Goal: Information Seeking & Learning: Learn about a topic

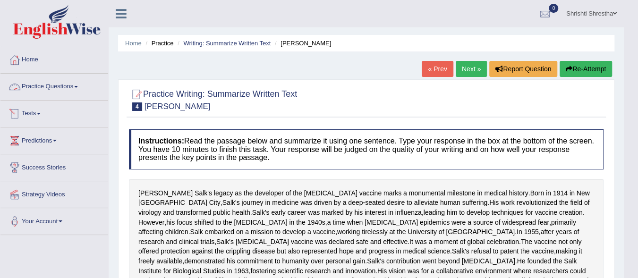
click at [82, 90] on link "Practice Questions" at bounding box center [54, 86] width 108 height 24
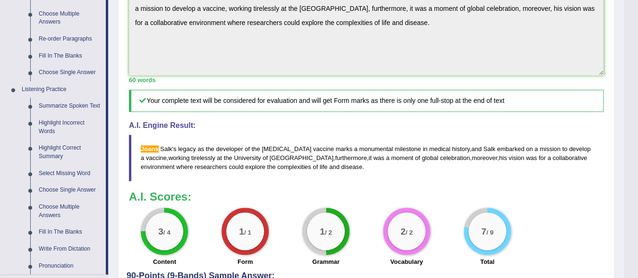
scroll to position [331, 0]
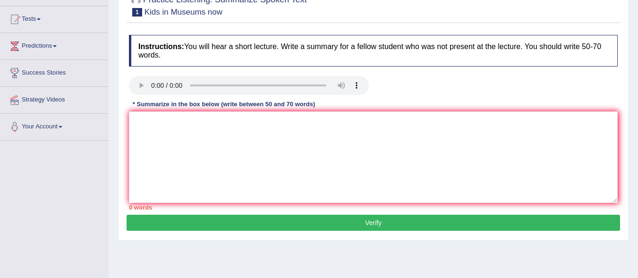
scroll to position [47, 0]
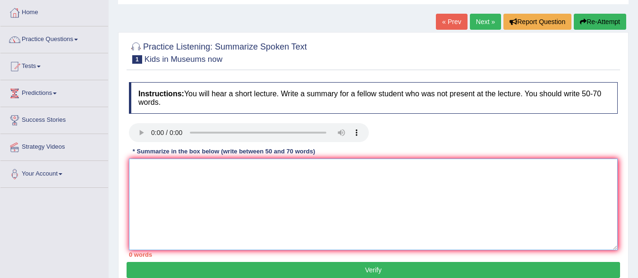
click at [163, 168] on textarea at bounding box center [373, 205] width 489 height 92
paste textarea "A noteworthy point revealed in the lecture was about (keyword1/phrase1, keyword…"
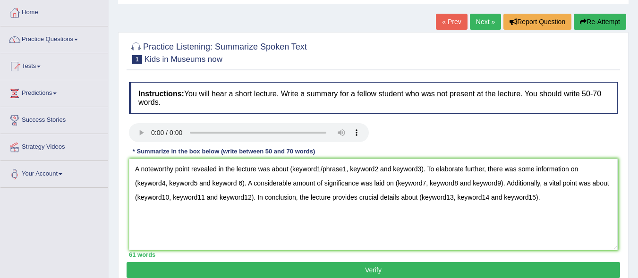
click at [293, 0] on html "Toggle navigation Home Practice Questions Speaking Practice Read Aloud Repeat S…" at bounding box center [319, 92] width 638 height 278
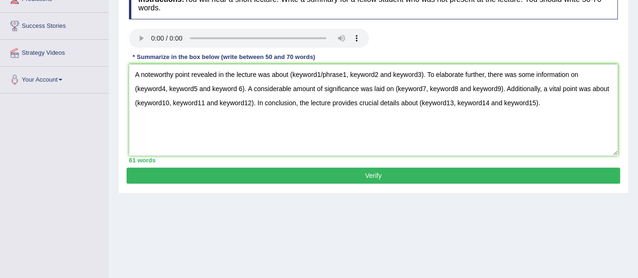
scroll to position [94, 0]
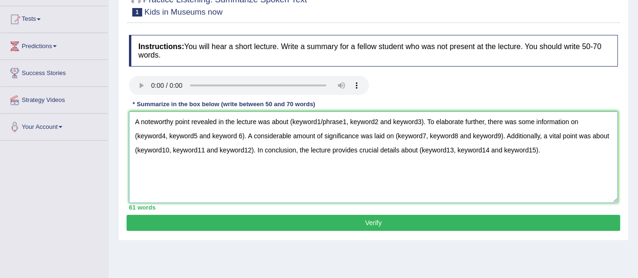
click at [321, 121] on textarea "A noteworthy point revealed in the lecture was about (keyword1/phrase1, keyword…" at bounding box center [373, 158] width 489 height 92
drag, startPoint x: 390, startPoint y: 121, endPoint x: 335, endPoint y: 122, distance: 54.8
click at [335, 122] on textarea "A noteworthy point revealed in the lecture was about royal academy/phrase1, key…" at bounding box center [373, 158] width 489 height 92
drag, startPoint x: 538, startPoint y: 123, endPoint x: 604, endPoint y: 121, distance: 65.7
click at [604, 121] on textarea "A noteworthy point revealed in the lecture was about royal academy, children an…" at bounding box center [373, 158] width 489 height 92
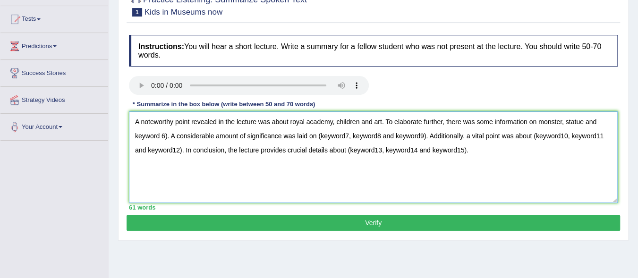
click at [164, 137] on textarea "A noteworthy point revealed in the lecture was about royal academy, children an…" at bounding box center [373, 158] width 489 height 92
click at [167, 134] on textarea "A noteworthy point revealed in the lecture was about royal academy, children an…" at bounding box center [373, 158] width 489 height 92
drag, startPoint x: 303, startPoint y: 137, endPoint x: 412, endPoint y: 137, distance: 108.2
click at [412, 137] on textarea "A noteworthy point revealed in the lecture was about royal academy, children an…" at bounding box center [373, 158] width 489 height 92
drag, startPoint x: 500, startPoint y: 137, endPoint x: 572, endPoint y: 140, distance: 71.4
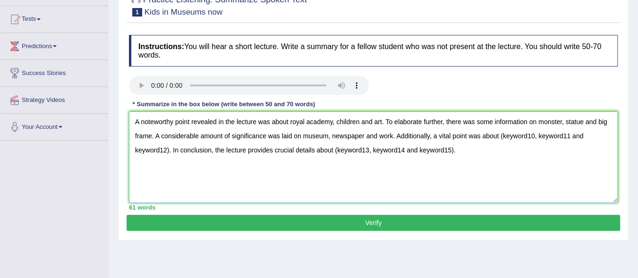
click at [572, 140] on textarea "A noteworthy point revealed in the lecture was about royal academy, children an…" at bounding box center [373, 158] width 489 height 92
drag, startPoint x: 568, startPoint y: 138, endPoint x: 603, endPoint y: 140, distance: 34.5
click at [603, 140] on textarea "A noteworthy point revealed in the lecture was about royal academy, children an…" at bounding box center [373, 158] width 489 height 92
drag, startPoint x: 289, startPoint y: 148, endPoint x: 410, endPoint y: 155, distance: 121.2
click at [410, 155] on textarea "A noteworthy point revealed in the lecture was about royal academy, children an…" at bounding box center [373, 158] width 489 height 92
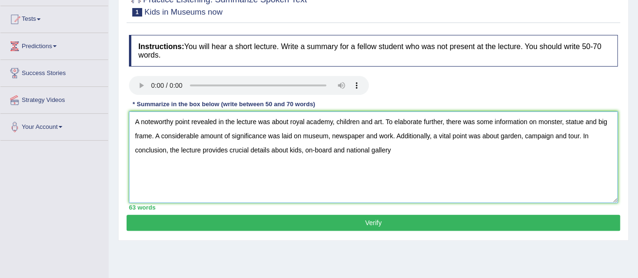
click at [349, 151] on textarea "A noteworthy point revealed in the lecture was about royal academy, children an…" at bounding box center [373, 158] width 489 height 92
click at [394, 151] on textarea "A noteworthy point revealed in the lecture was about royal academy, children an…" at bounding box center [373, 158] width 489 height 92
click at [292, 123] on textarea "A noteworthy point revealed in the lecture was about royal academy, children an…" at bounding box center [373, 158] width 489 height 92
click at [311, 121] on textarea "A noteworthy point revealed in the lecture was about Royal academy, children an…" at bounding box center [373, 158] width 489 height 92
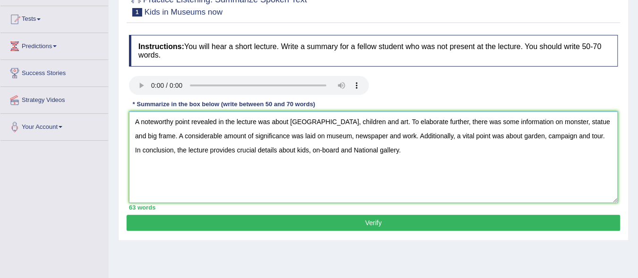
click at [401, 153] on textarea "A noteworthy point revealed in the lecture was about Royal Academy, children an…" at bounding box center [373, 158] width 489 height 92
click at [376, 153] on textarea "A noteworthy point revealed in the lecture was about Royal Academy, children an…" at bounding box center [373, 158] width 489 height 92
click at [421, 168] on textarea "A noteworthy point revealed in the lecture was about Royal Academy, children an…" at bounding box center [373, 158] width 489 height 92
drag, startPoint x: 290, startPoint y: 121, endPoint x: 314, endPoint y: 132, distance: 27.1
click at [290, 121] on textarea "A noteworthy point revealed in the lecture was about Royal Academy, children an…" at bounding box center [373, 158] width 489 height 92
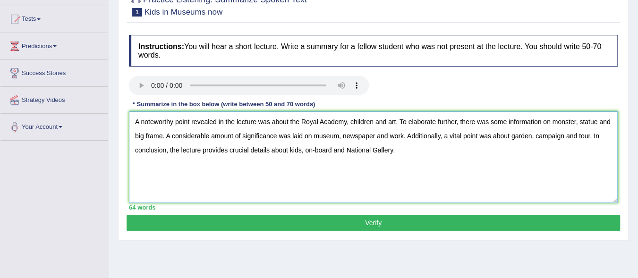
click at [346, 150] on textarea "A noteworthy point revealed in the lecture was about the Royal Academy, childre…" at bounding box center [373, 158] width 489 height 92
click at [552, 123] on textarea "A noteworthy point revealed in the lecture was about the Royal Academy, childre…" at bounding box center [373, 158] width 489 height 92
click at [146, 135] on textarea "A noteworthy point revealed in the lecture was about the Royal Academy, childre…" at bounding box center [373, 158] width 489 height 92
click at [351, 135] on textarea "A noteworthy point revealed in the lecture was about the Royal Academy, childre…" at bounding box center [373, 158] width 489 height 92
click at [448, 156] on textarea "A noteworthy point revealed in the lecture was about the Royal Academy, childre…" at bounding box center [373, 158] width 489 height 92
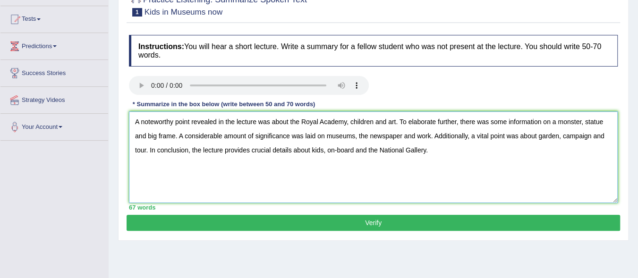
click at [538, 137] on textarea "A noteworthy point revealed in the lecture was about the Royal Academy, childre…" at bounding box center [373, 158] width 489 height 92
click at [567, 140] on textarea "A noteworthy point revealed in the lecture was about the Royal Academy, childre…" at bounding box center [373, 158] width 489 height 92
click at [324, 152] on textarea "A noteworthy point revealed in the lecture was about the Royal Academy, childre…" at bounding box center [373, 158] width 489 height 92
type textarea "A noteworthy point revealed in the lecture was about the Royal Academy, childre…"
click at [385, 222] on button "Verify" at bounding box center [374, 223] width 494 height 16
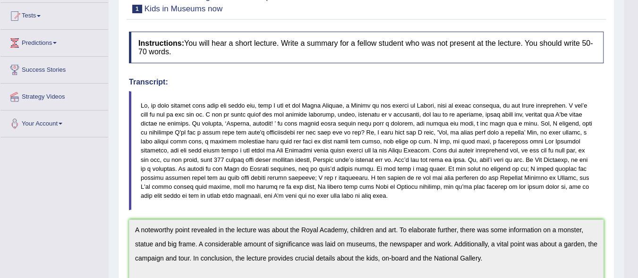
scroll to position [3, 0]
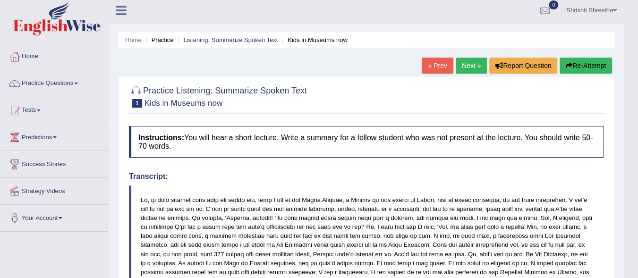
click at [475, 69] on link "Next »" at bounding box center [471, 66] width 31 height 16
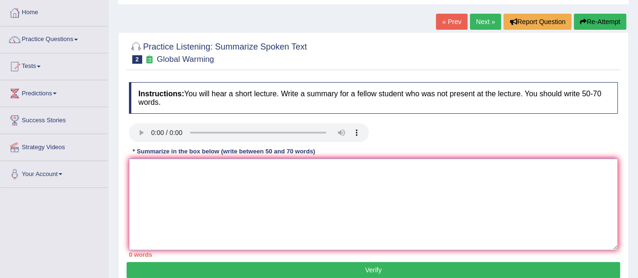
click at [213, 184] on textarea at bounding box center [373, 205] width 489 height 92
paste textarea "A noteworthy point revealed in the lecture was about (keyword1/phrase1, keyword…"
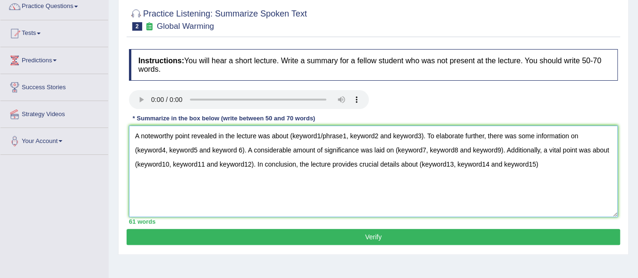
scroll to position [94, 0]
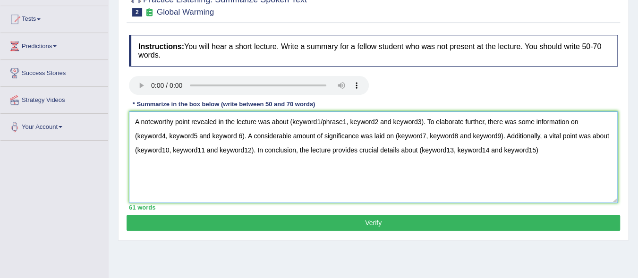
type textarea "A noteworthy point revealed in the lecture was about (keyword1/phrase1, keyword…"
drag, startPoint x: 292, startPoint y: 122, endPoint x: 423, endPoint y: 123, distance: 131.4
click at [423, 123] on textarea "A noteworthy point revealed in the lecture was about (keyword1/phrase1, keyword…" at bounding box center [373, 158] width 489 height 92
drag, startPoint x: 135, startPoint y: 139, endPoint x: 243, endPoint y: 135, distance: 108.8
click at [243, 135] on textarea "A noteworthy point revealed in the lecture was about science based, doubt about…" at bounding box center [373, 158] width 489 height 92
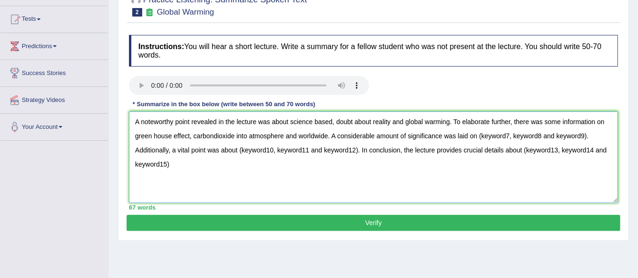
drag, startPoint x: 480, startPoint y: 138, endPoint x: 589, endPoint y: 136, distance: 109.2
click at [589, 136] on textarea "A noteworthy point revealed in the lecture was about science based, doubt about…" at bounding box center [373, 158] width 489 height 92
drag, startPoint x: 240, startPoint y: 150, endPoint x: 357, endPoint y: 148, distance: 117.2
click at [357, 148] on textarea "A noteworthy point revealed in the lecture was about science based, doubt about…" at bounding box center [373, 158] width 489 height 92
drag, startPoint x: 504, startPoint y: 153, endPoint x: 592, endPoint y: 158, distance: 87.5
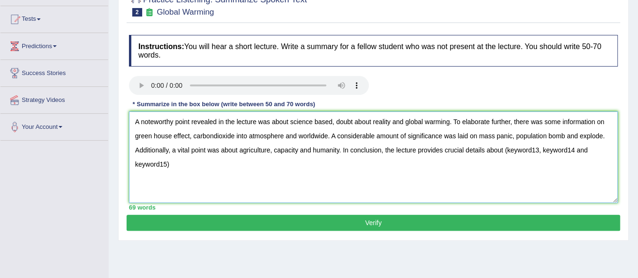
click at [592, 158] on textarea "A noteworthy point revealed in the lecture was about science based, doubt about…" at bounding box center [373, 158] width 489 height 92
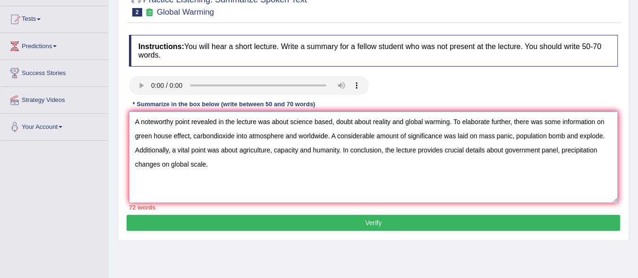
drag, startPoint x: 454, startPoint y: 120, endPoint x: 512, endPoint y: 120, distance: 58.1
click at [512, 120] on textarea "A noteworthy point revealed in the lecture was about science based, doubt about…" at bounding box center [373, 158] width 489 height 92
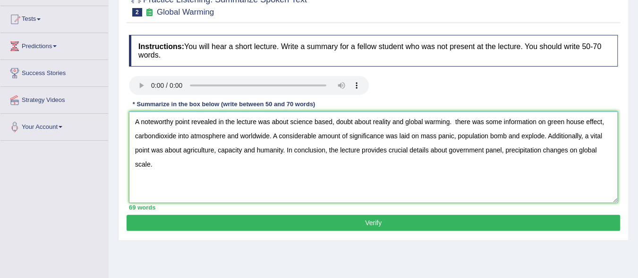
drag, startPoint x: 544, startPoint y: 121, endPoint x: 450, endPoint y: 122, distance: 94.0
click at [450, 122] on textarea "A noteworthy point revealed in the lecture was about science based, doubt about…" at bounding box center [373, 158] width 489 height 92
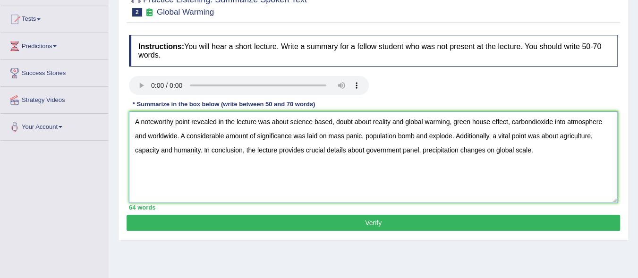
click at [456, 124] on textarea "A noteworthy point revealed in the lecture was about science based, doubt about…" at bounding box center [373, 158] width 489 height 92
click at [427, 135] on textarea "A noteworthy point revealed in the lecture was about science based, doubt about…" at bounding box center [373, 158] width 489 height 92
click at [131, 152] on textarea "A noteworthy point revealed in the lecture was about science based, doubt about…" at bounding box center [373, 158] width 489 height 92
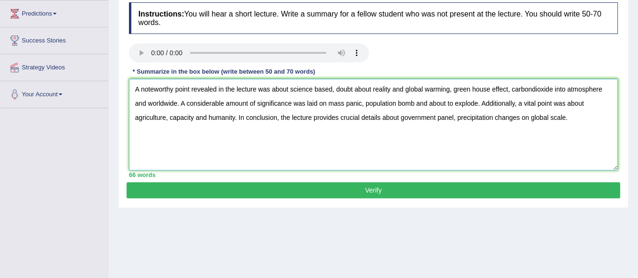
scroll to position [142, 0]
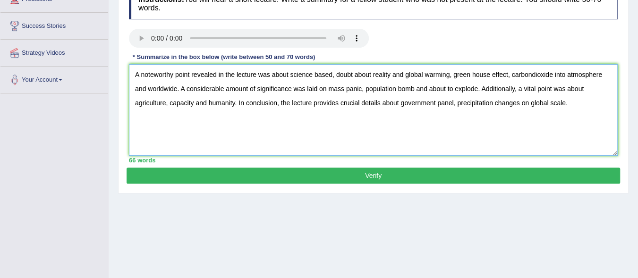
click at [314, 71] on textarea "A noteworthy point revealed in the lecture was about science based, doubt about…" at bounding box center [373, 110] width 489 height 92
click at [289, 76] on textarea "A noteworthy point revealed in the lecture was about science-based, doubt about…" at bounding box center [373, 110] width 489 height 92
click at [335, 74] on textarea "A noteworthy point revealed in the lecture was about science-based, doubt about…" at bounding box center [373, 110] width 489 height 92
click at [411, 73] on textarea "A noteworthy point revealed in the lecture was about science-based, a doubt abo…" at bounding box center [373, 110] width 489 height 92
click at [575, 103] on textarea "A noteworthy point revealed in the lecture was about science-based, a doubt abo…" at bounding box center [373, 110] width 489 height 92
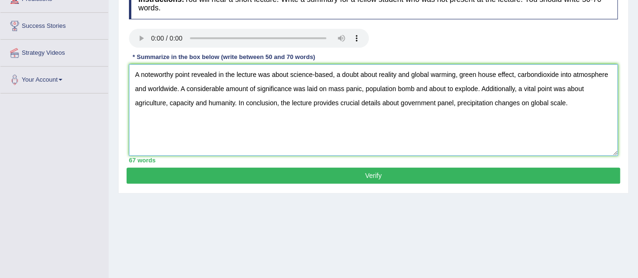
click at [513, 72] on textarea "A noteworthy point revealed in the lecture was about science-based, a doubt abo…" at bounding box center [373, 110] width 489 height 92
click at [478, 78] on textarea "A noteworthy point revealed in the lecture was about science-based, a doubt abo…" at bounding box center [373, 110] width 489 height 92
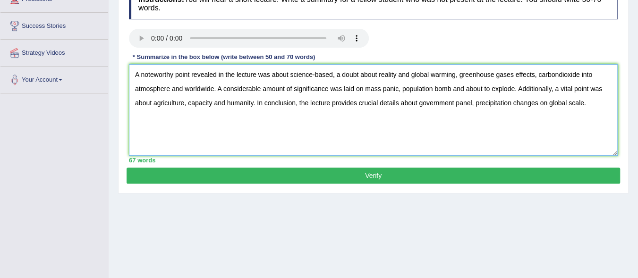
click at [417, 103] on textarea "A noteworthy point revealed in the lecture was about science-based, a doubt abo…" at bounding box center [373, 110] width 489 height 92
click at [480, 102] on textarea "A noteworthy point revealed in the lecture was about science-based, a doubt abo…" at bounding box center [373, 110] width 489 height 92
click at [332, 73] on textarea "A noteworthy point revealed in the lecture was about science-based, a doubt abo…" at bounding box center [373, 110] width 489 height 92
type textarea "A noteworthy point revealed in the lecture was about science-based facts, a dou…"
click at [377, 177] on button "Verify" at bounding box center [374, 176] width 494 height 16
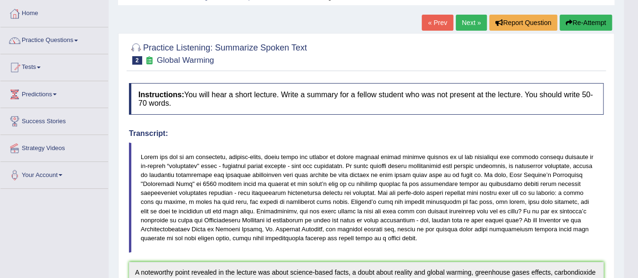
scroll to position [0, 0]
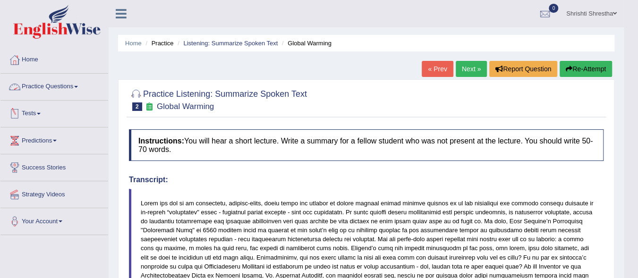
click at [75, 89] on link "Practice Questions" at bounding box center [54, 86] width 108 height 24
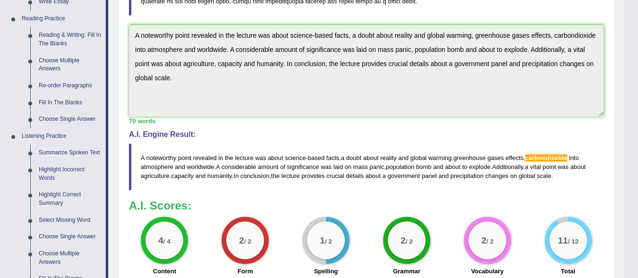
scroll to position [331, 0]
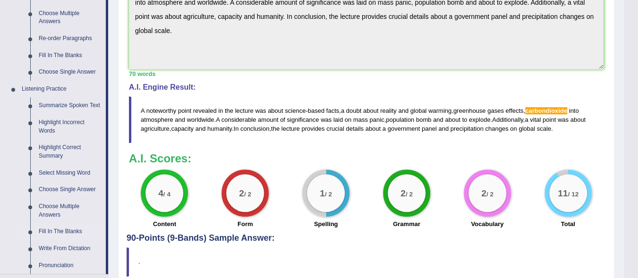
click at [65, 230] on link "Fill In The Blanks" at bounding box center [69, 231] width 71 height 17
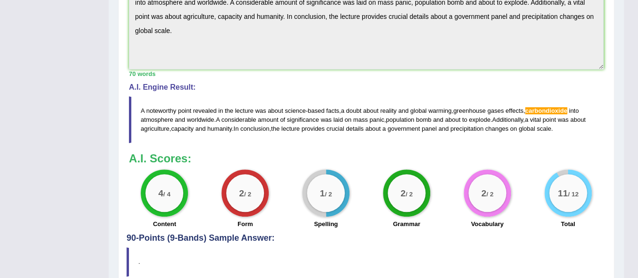
scroll to position [104, 0]
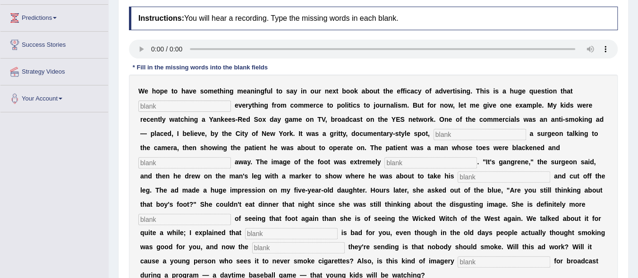
scroll to position [170, 0]
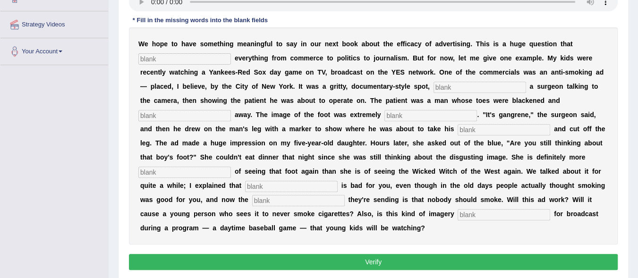
drag, startPoint x: 151, startPoint y: 57, endPoint x: 118, endPoint y: 58, distance: 32.6
click at [118, 58] on div "Practice Listening: Fill In The Blanks 1 Efficacy of Advertising Instructions: …" at bounding box center [373, 96] width 511 height 374
click at [162, 56] on input "text" at bounding box center [184, 58] width 93 height 11
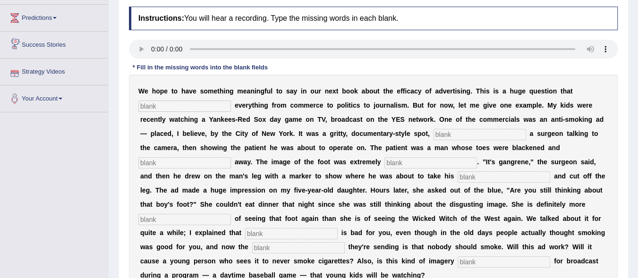
click at [169, 104] on input "text" at bounding box center [184, 106] width 93 height 11
type input "impacts"
click at [456, 137] on input "text" at bounding box center [480, 134] width 93 height 11
type input "featuring"
click at [193, 164] on input "text" at bounding box center [184, 162] width 93 height 11
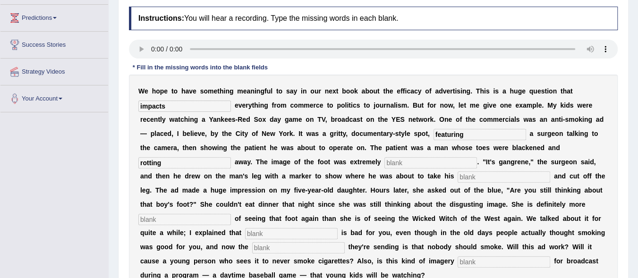
type input "rotting"
click at [407, 162] on input "text" at bounding box center [431, 162] width 93 height 11
type input "disgusting"
click at [478, 176] on input "text" at bounding box center [504, 177] width 93 height 11
type input "hank"
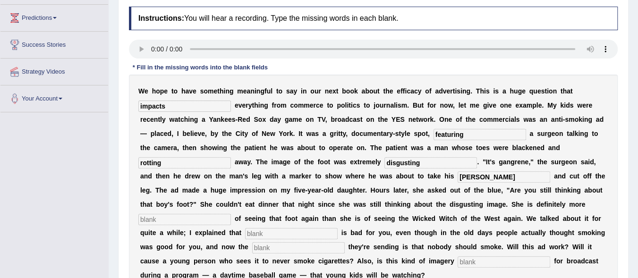
click at [167, 221] on input "text" at bounding box center [184, 219] width 93 height 11
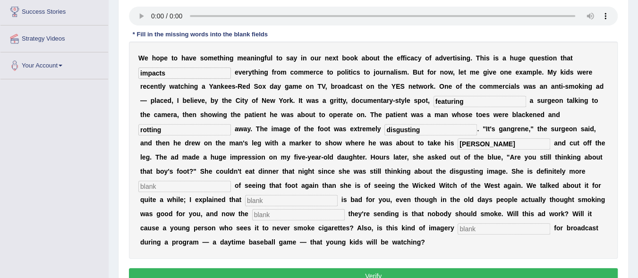
scroll to position [170, 0]
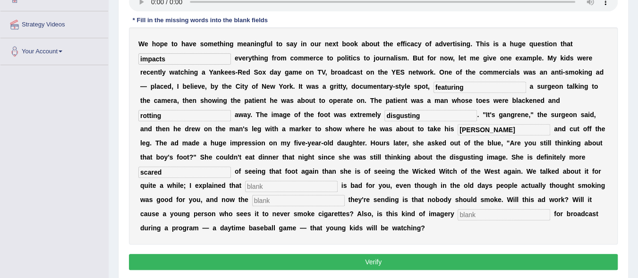
type input "scared"
click at [258, 187] on input "text" at bounding box center [291, 186] width 93 height 11
type input "smoking"
click at [266, 200] on input "text" at bounding box center [298, 200] width 93 height 11
type input "message"
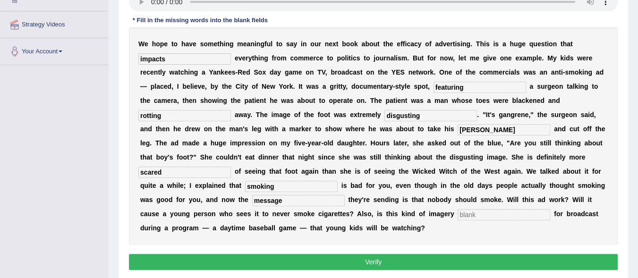
click at [480, 212] on input "text" at bounding box center [504, 214] width 93 height 11
type input "appropriate"
click at [480, 131] on input "hank" at bounding box center [504, 129] width 93 height 11
click at [486, 128] on input "hand" at bounding box center [504, 129] width 93 height 11
type input "hacksaw"
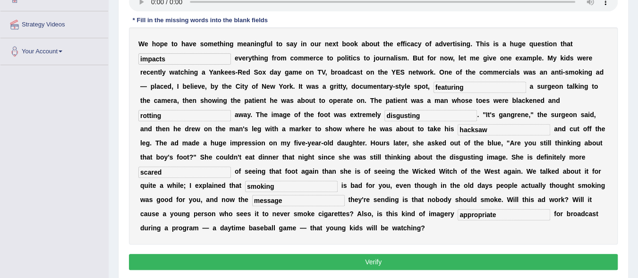
click at [356, 259] on button "Verify" at bounding box center [373, 262] width 489 height 16
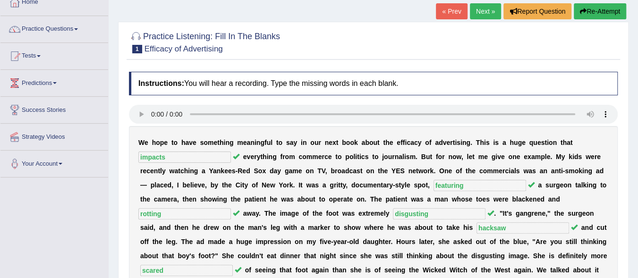
scroll to position [28, 0]
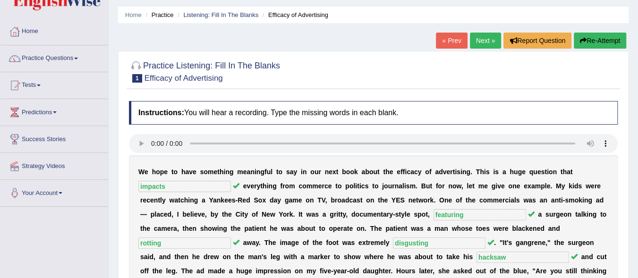
click at [486, 41] on link "Next »" at bounding box center [485, 41] width 31 height 16
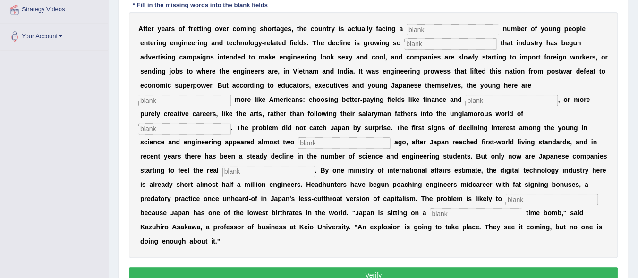
scroll to position [138, 0]
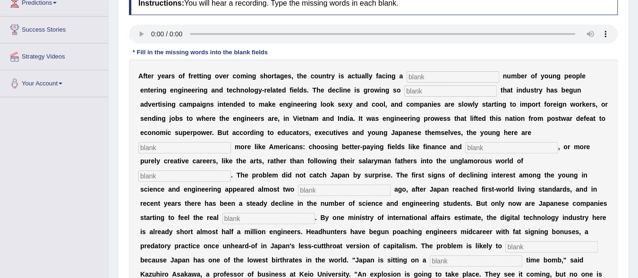
click at [430, 76] on input "text" at bounding box center [453, 76] width 93 height 11
type input "dwnellinf"
click at [415, 92] on input "text" at bounding box center [450, 91] width 93 height 11
type input "drastic"
click at [153, 145] on input "text" at bounding box center [184, 147] width 93 height 11
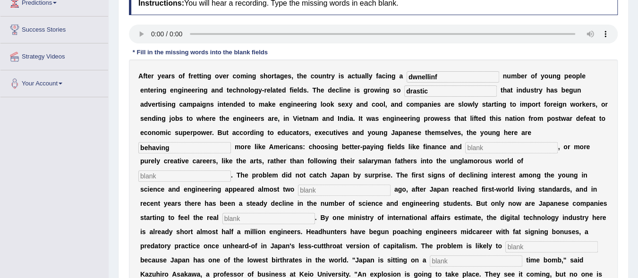
type input "behaving"
click at [493, 149] on input "text" at bounding box center [511, 147] width 93 height 11
type input "medicine"
click at [162, 180] on input "text" at bounding box center [184, 176] width 93 height 11
type input "manufacturing"
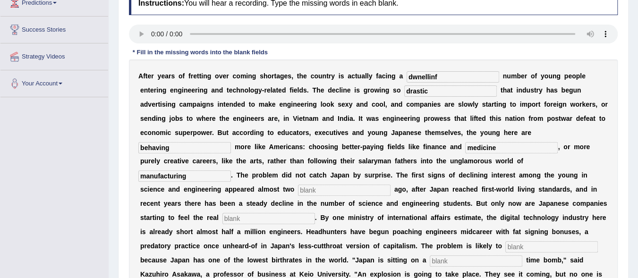
click at [343, 192] on input "text" at bounding box center [344, 190] width 93 height 11
type input "decades"
click at [277, 221] on input "text" at bounding box center [269, 218] width 93 height 11
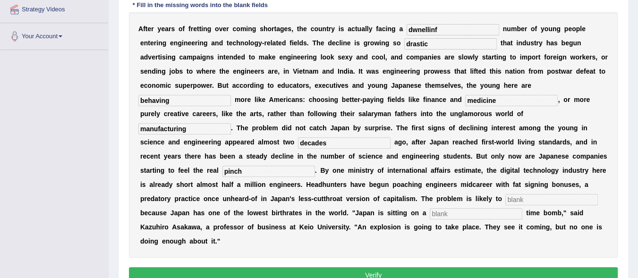
type input "pinch"
click at [515, 199] on input "text" at bounding box center [552, 199] width 93 height 11
type input "worsen"
click at [441, 215] on input "text" at bounding box center [476, 213] width 93 height 11
type input "demographic"
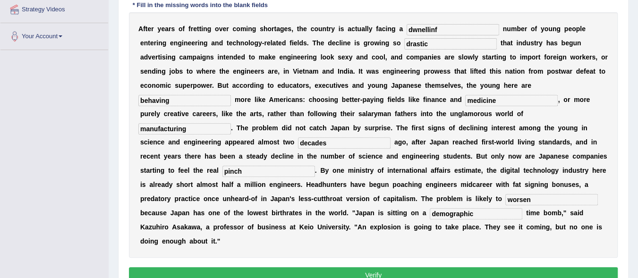
click at [454, 28] on input "dwnellinf" at bounding box center [453, 29] width 93 height 11
type input "dwindling"
click at [434, 45] on input "drastic" at bounding box center [450, 43] width 93 height 11
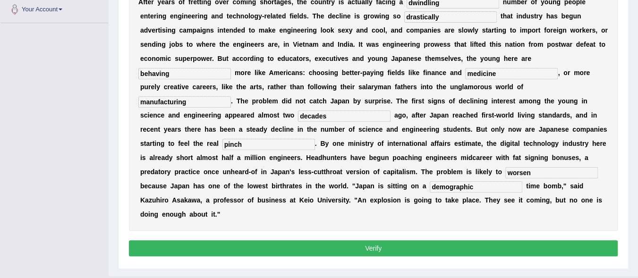
scroll to position [232, 0]
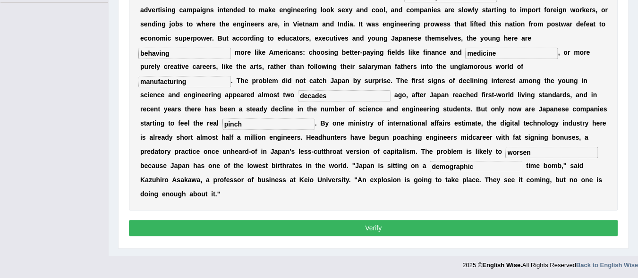
type input "drastically"
click at [378, 226] on button "Verify" at bounding box center [373, 228] width 489 height 16
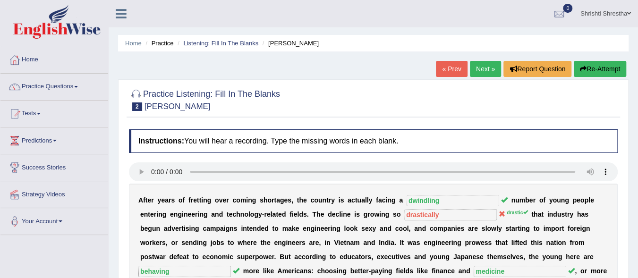
scroll to position [0, 0]
